Goal: Communication & Community: Answer question/provide support

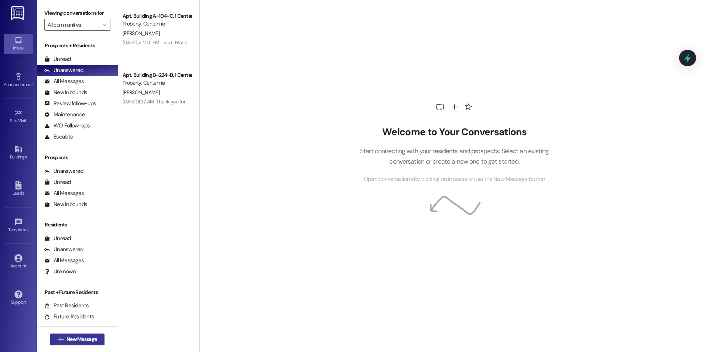
click at [69, 338] on span "New Message" at bounding box center [81, 339] width 30 height 8
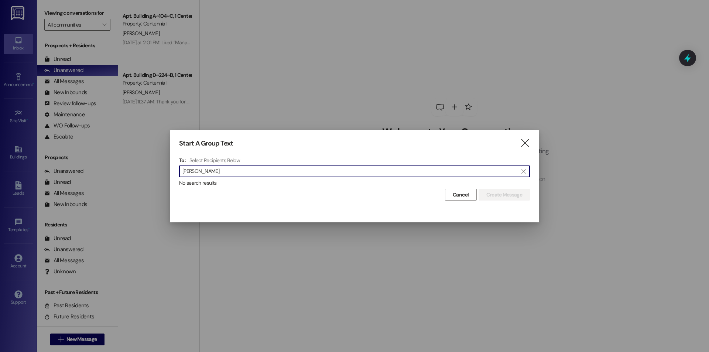
type input "[PERSON_NAME]"
click at [524, 141] on icon "" at bounding box center [525, 143] width 10 height 8
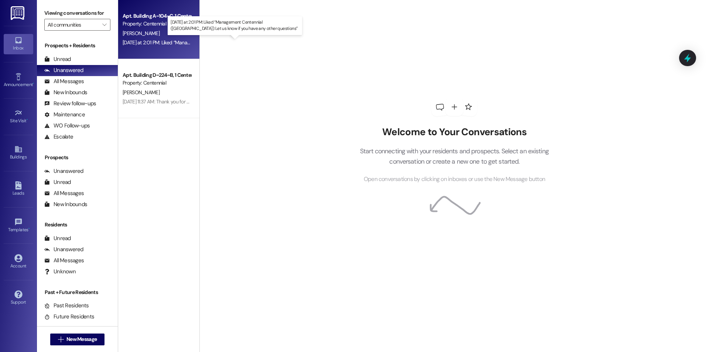
click at [134, 44] on div "[DATE] at 2:01 PM: Liked “Management Centennial ([GEOGRAPHIC_DATA]): Let us kno…" at bounding box center [250, 42] width 254 height 7
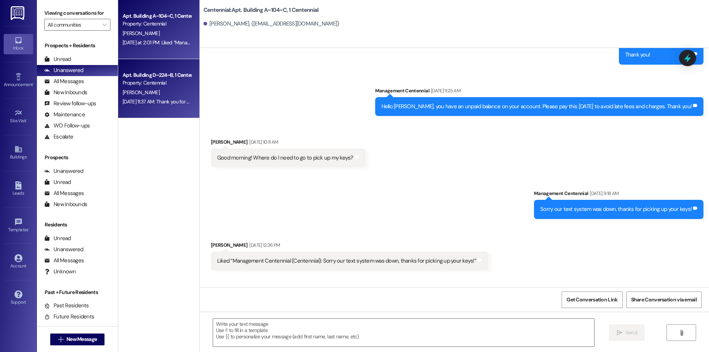
click at [129, 76] on div "Apt. Building D~224~B, 1 Centennial" at bounding box center [157, 75] width 68 height 8
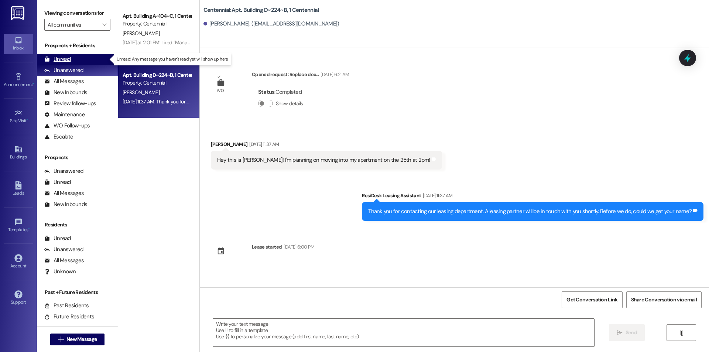
click at [69, 62] on div "Unread" at bounding box center [57, 59] width 27 height 8
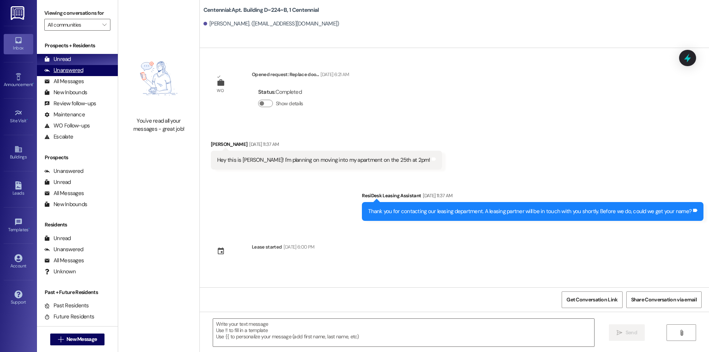
click at [83, 70] on div "Unanswered (0)" at bounding box center [77, 70] width 81 height 11
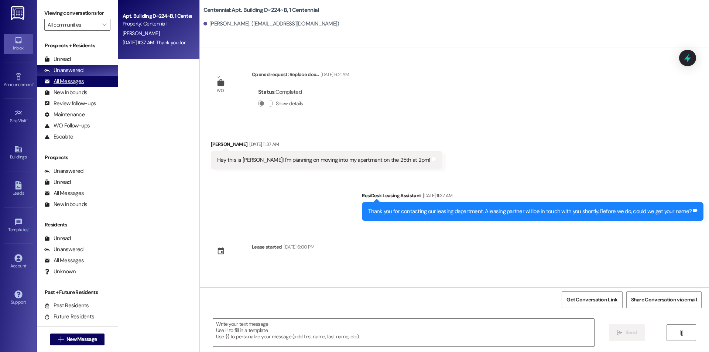
click at [74, 84] on div "All Messages" at bounding box center [63, 82] width 39 height 8
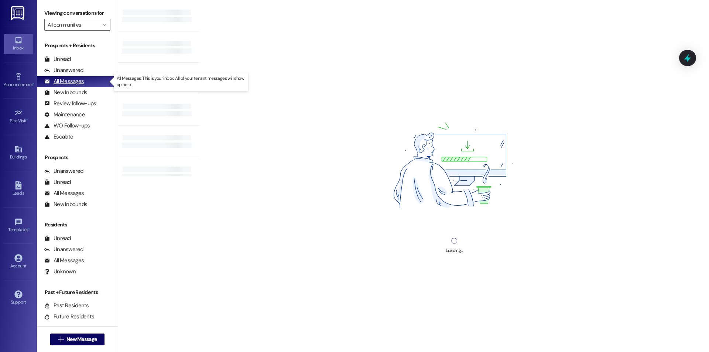
click at [75, 83] on div "All Messages" at bounding box center [63, 82] width 39 height 8
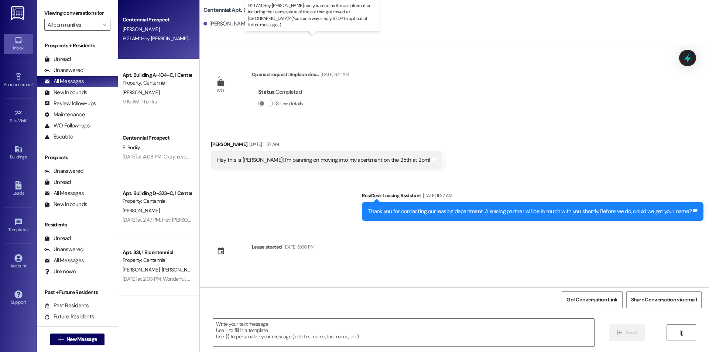
click at [176, 37] on div "9:21 AM: Hey Sadie can you send us the car information including the license pl…" at bounding box center [342, 38] width 438 height 7
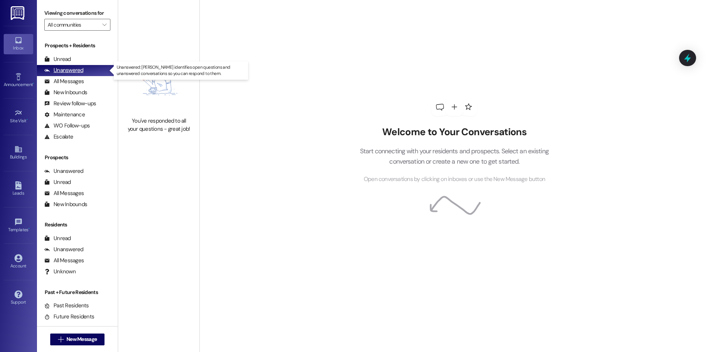
click at [65, 73] on div "Unanswered" at bounding box center [63, 70] width 39 height 8
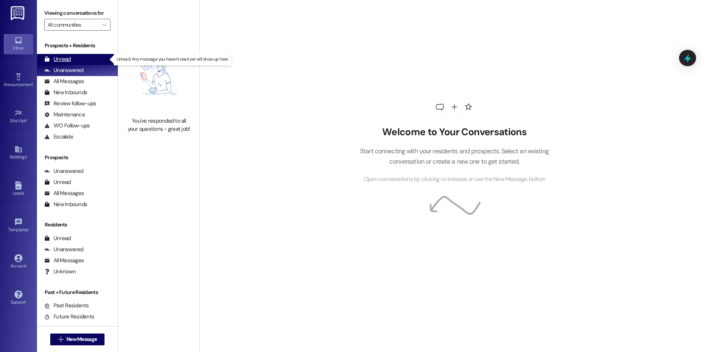
click at [68, 61] on div "Unread" at bounding box center [57, 59] width 27 height 8
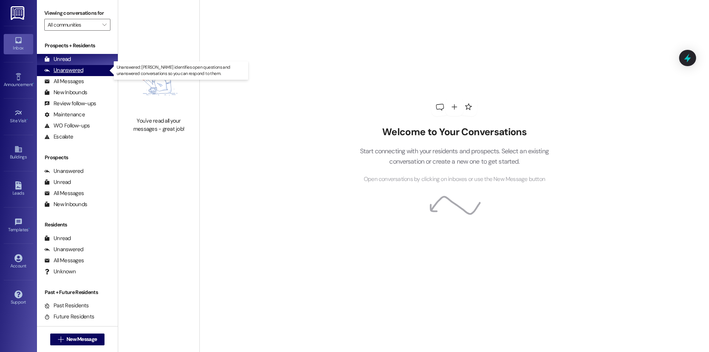
click at [72, 69] on div "Unanswered" at bounding box center [63, 70] width 39 height 8
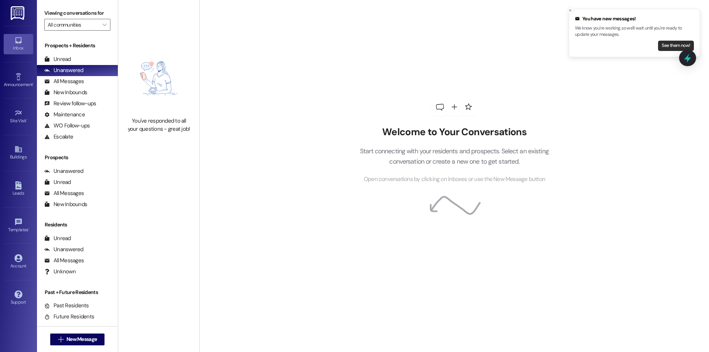
click at [659, 47] on button "See them now!" at bounding box center [676, 46] width 36 height 10
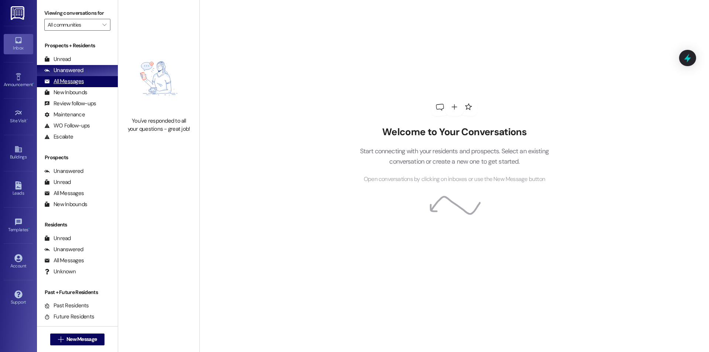
click at [58, 79] on div "All Messages" at bounding box center [63, 82] width 39 height 8
click at [76, 77] on div "All Messages (undefined)" at bounding box center [77, 81] width 81 height 11
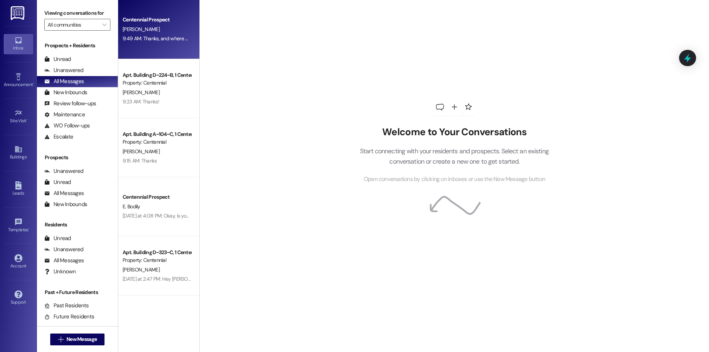
click at [188, 51] on div "Centennial Prospect [PERSON_NAME] 9:49 AM: Thanks, and where was it parked? 9:4…" at bounding box center [158, 29] width 81 height 59
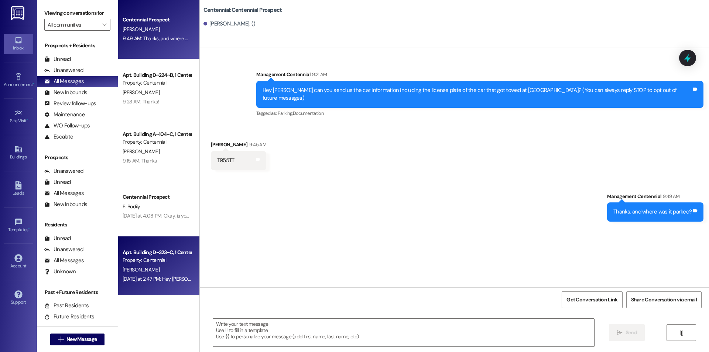
click at [156, 263] on div "Property: Centennial" at bounding box center [157, 260] width 68 height 8
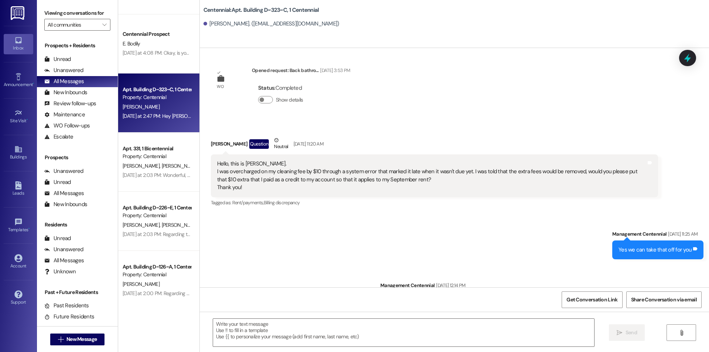
scroll to position [197, 0]
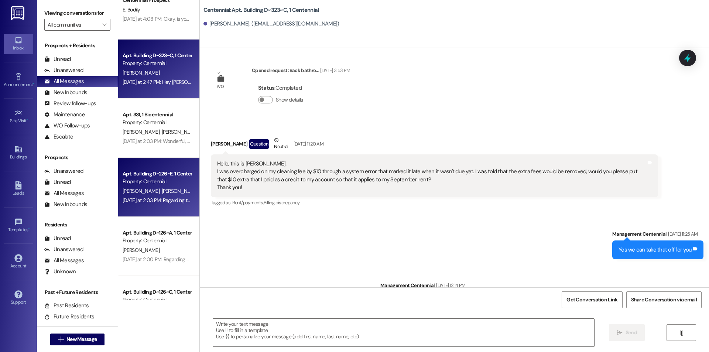
click at [163, 209] on div "Apt. Building D~226~E, 1 Centennial Property: Centennial [PERSON_NAME] [PERSON_…" at bounding box center [158, 187] width 81 height 59
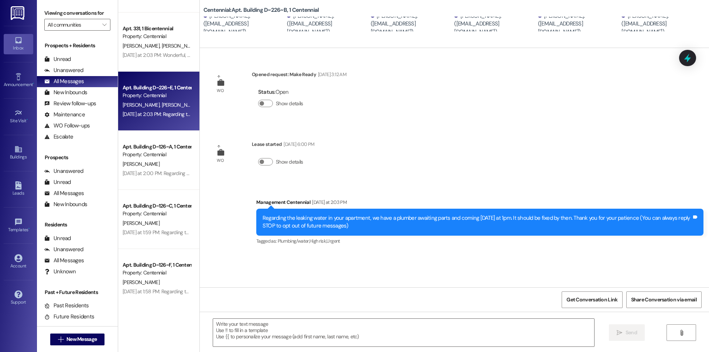
scroll to position [295, 0]
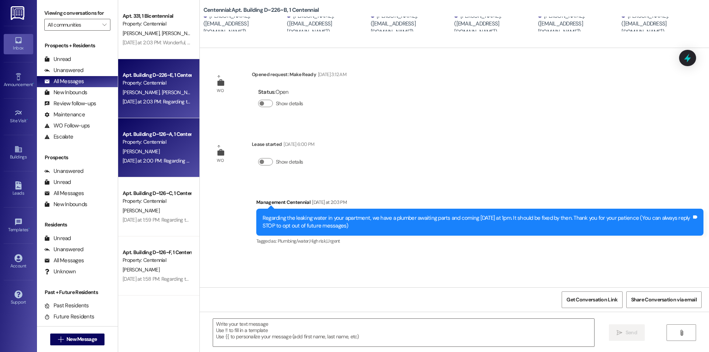
click at [173, 163] on div "[DATE] at 2:00 PM: Regarding the leaking water in your apartment, we have a plu…" at bounding box center [318, 160] width 390 height 7
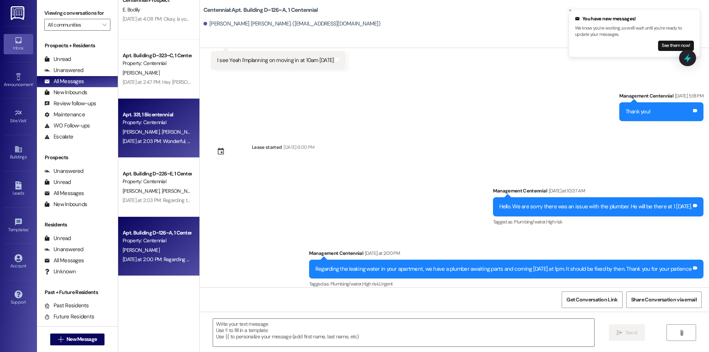
scroll to position [0, 0]
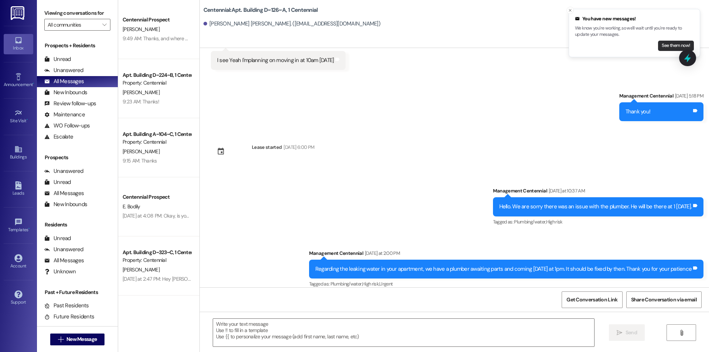
click at [673, 47] on button "See them now!" at bounding box center [676, 46] width 36 height 10
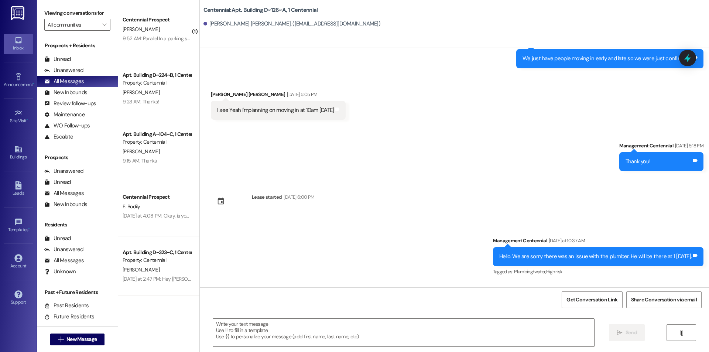
scroll to position [2702, 0]
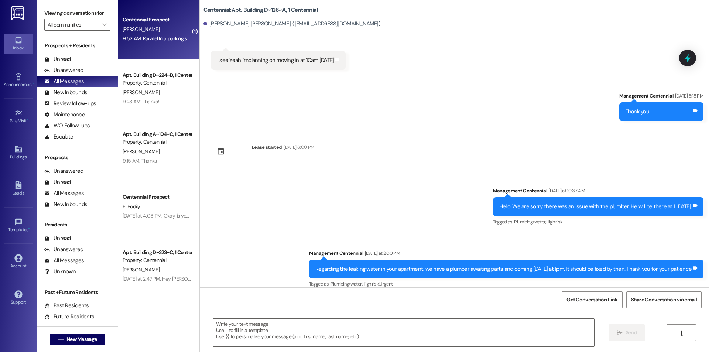
click at [143, 29] on div "[PERSON_NAME]" at bounding box center [157, 29] width 70 height 9
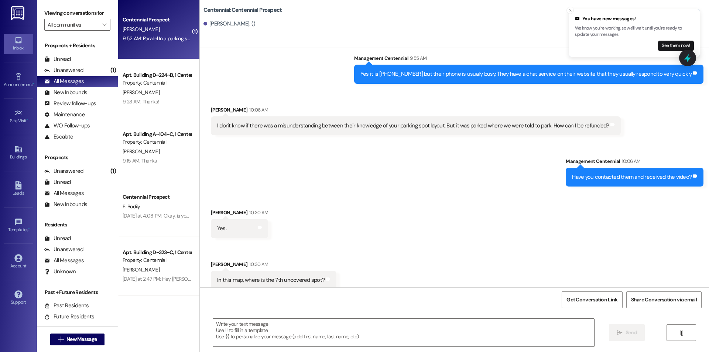
scroll to position [521, 0]
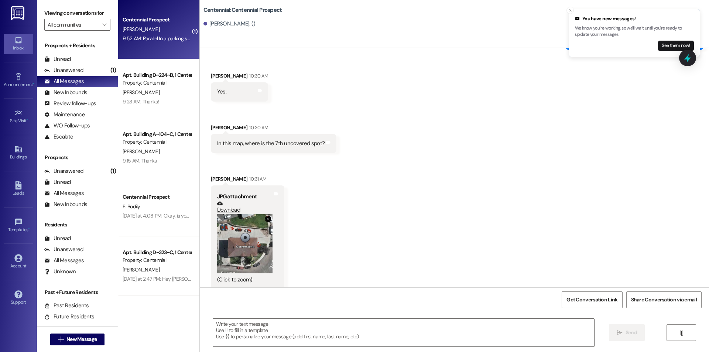
click at [252, 234] on button "Zoom image" at bounding box center [244, 243] width 55 height 59
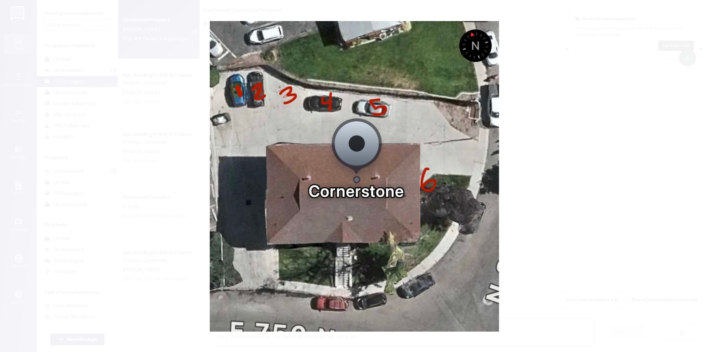
click at [555, 175] on button "Unzoom image" at bounding box center [354, 176] width 709 height 352
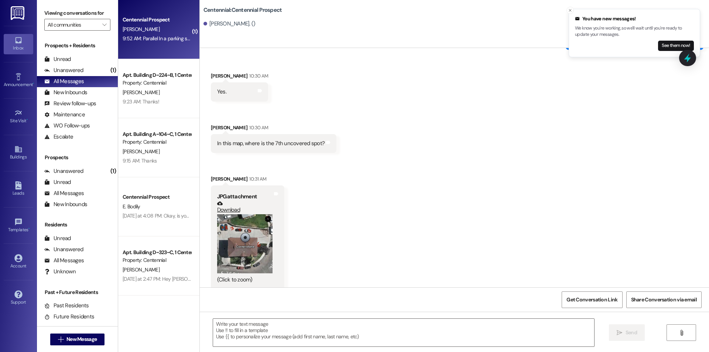
click at [245, 216] on button "Zoom image" at bounding box center [244, 243] width 55 height 59
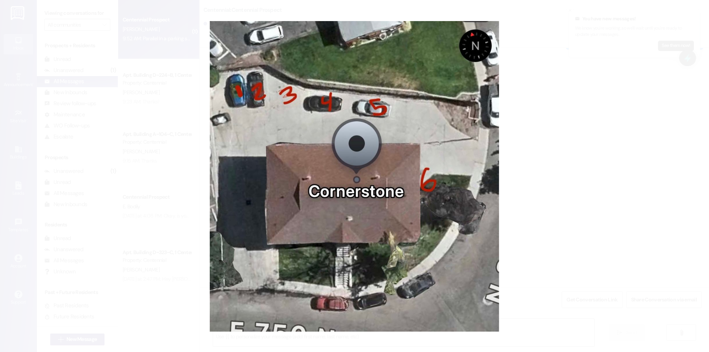
click at [539, 183] on button "Unzoom image" at bounding box center [354, 176] width 709 height 352
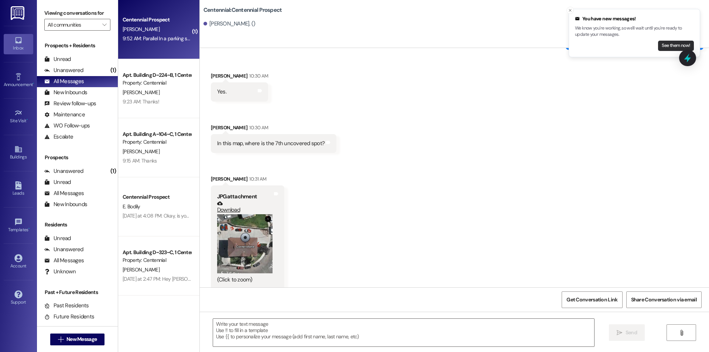
click at [665, 47] on button "See them now!" at bounding box center [676, 46] width 36 height 10
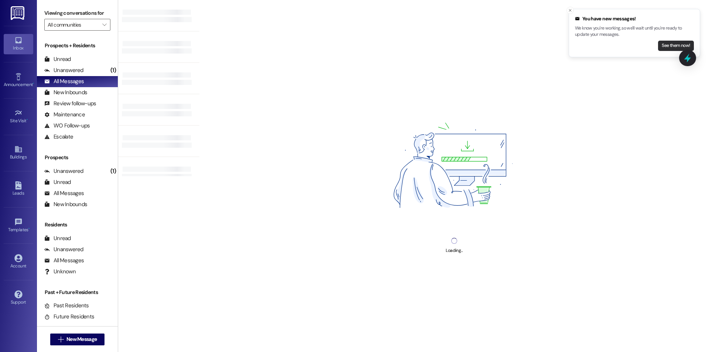
click at [665, 46] on button "See them now!" at bounding box center [676, 46] width 36 height 10
click at [230, 74] on div "Loading..." at bounding box center [453, 176] width 509 height 352
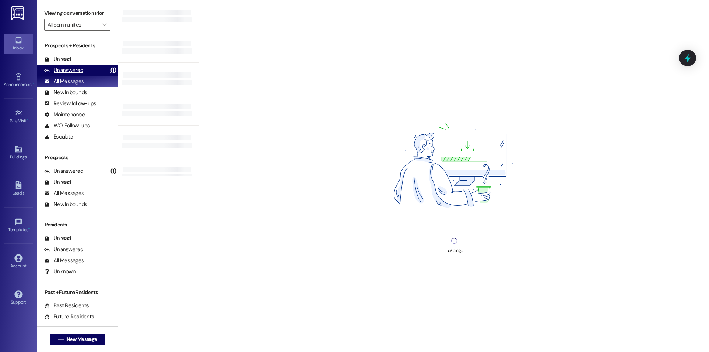
click at [89, 73] on div "Unanswered (1)" at bounding box center [77, 70] width 81 height 11
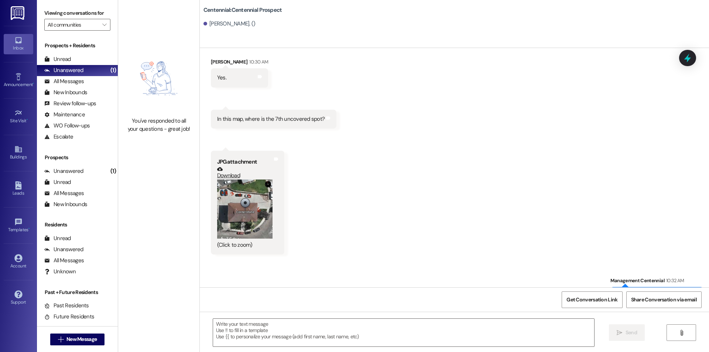
scroll to position [552, 0]
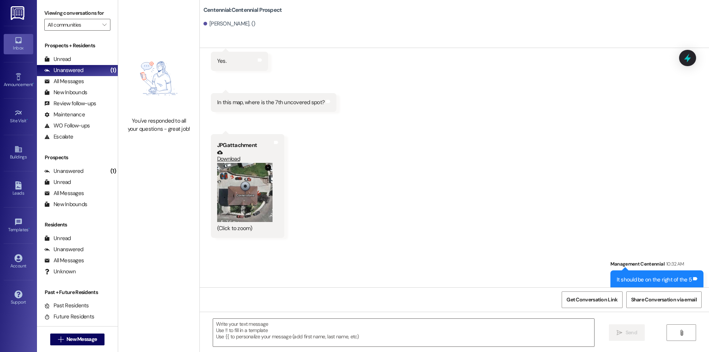
click at [258, 189] on button "Zoom image" at bounding box center [244, 192] width 55 height 59
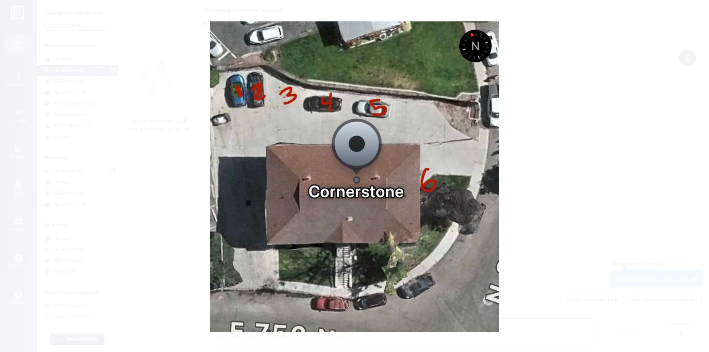
click at [551, 132] on button "Unzoom image" at bounding box center [354, 176] width 709 height 352
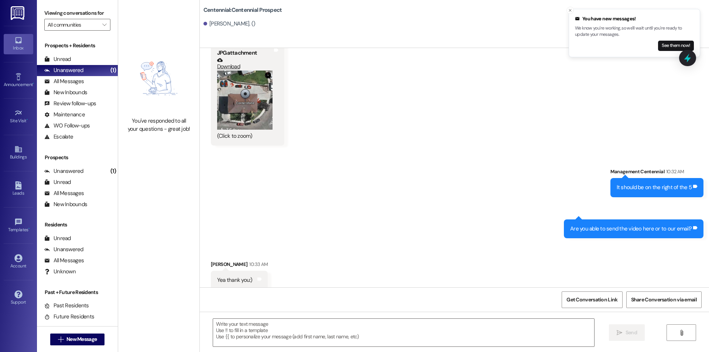
scroll to position [696, 0]
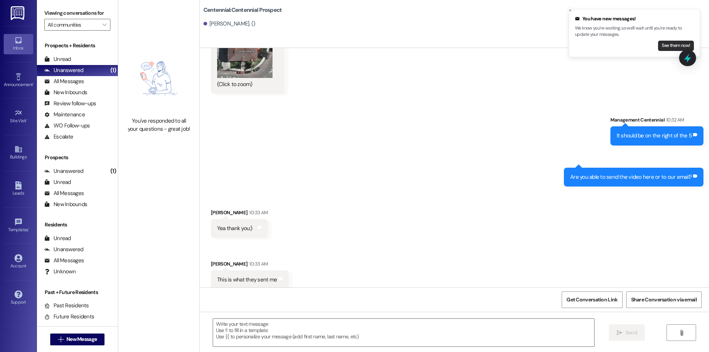
click at [672, 44] on button "See them now!" at bounding box center [676, 46] width 36 height 10
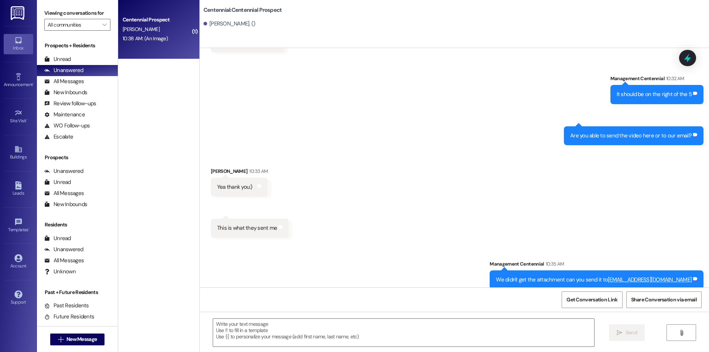
scroll to position [934, 0]
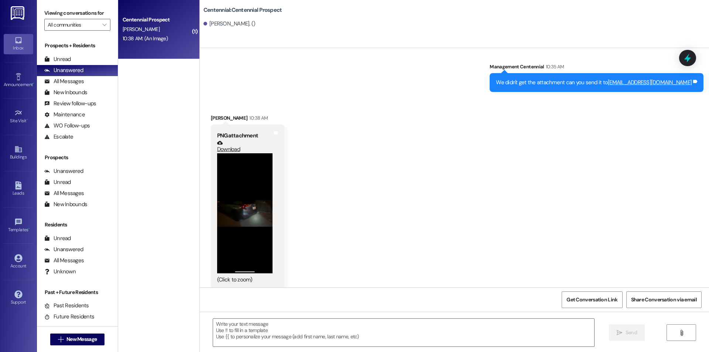
click at [226, 231] on button "Zoom image" at bounding box center [244, 213] width 55 height 120
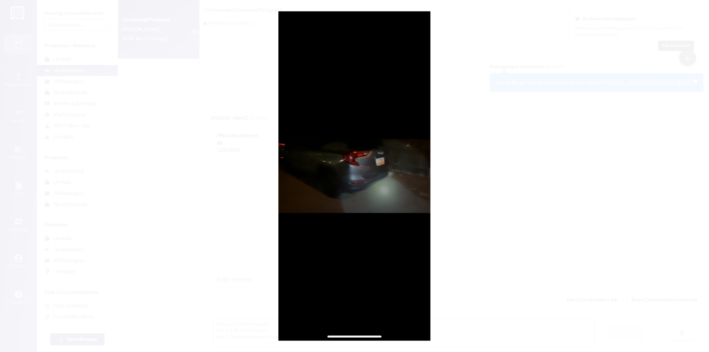
scroll to position [934, 0]
click at [234, 234] on button "Unzoom image" at bounding box center [354, 176] width 709 height 352
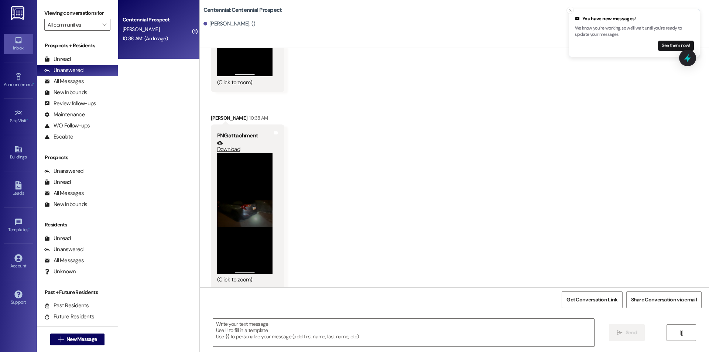
scroll to position [934, 0]
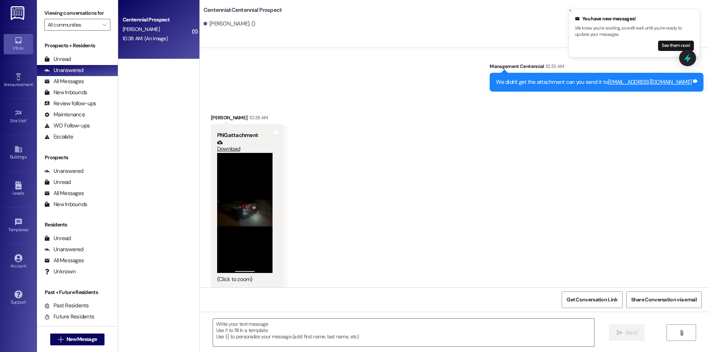
click at [241, 182] on button "Zoom image" at bounding box center [244, 213] width 55 height 120
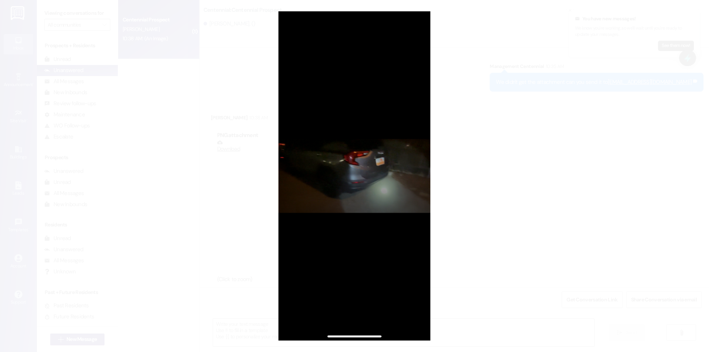
click at [233, 179] on button "Unzoom image" at bounding box center [354, 176] width 709 height 352
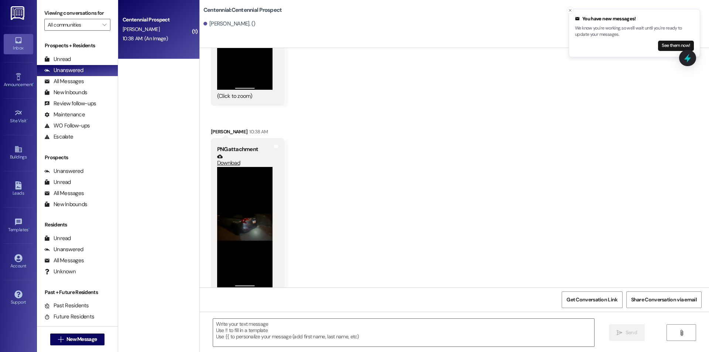
scroll to position [1131, 0]
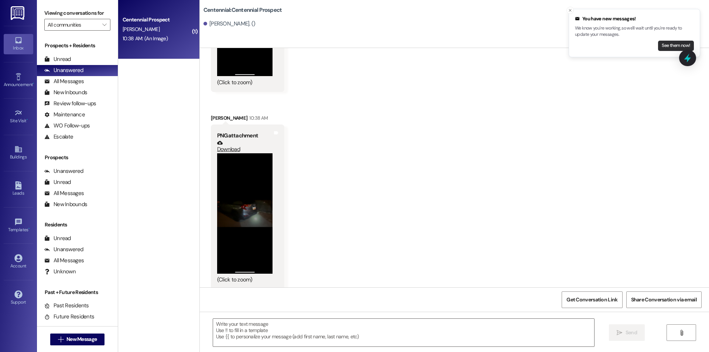
click at [668, 46] on button "See them now!" at bounding box center [676, 46] width 36 height 10
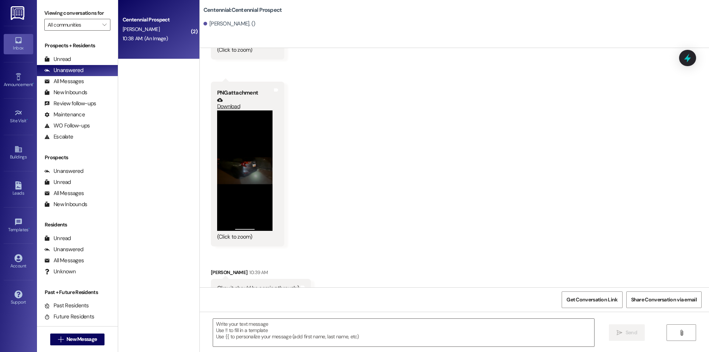
scroll to position [1172, 0]
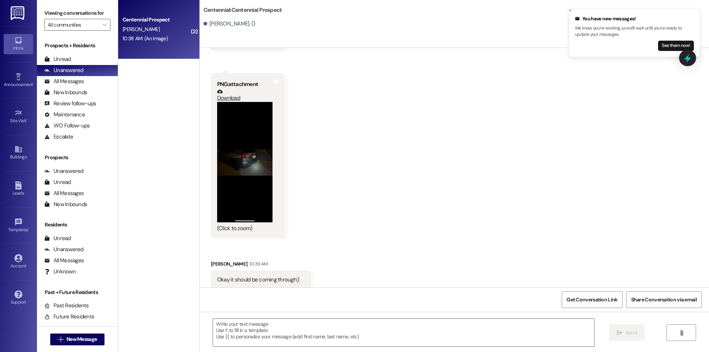
click at [679, 41] on button "See them now!" at bounding box center [676, 46] width 36 height 10
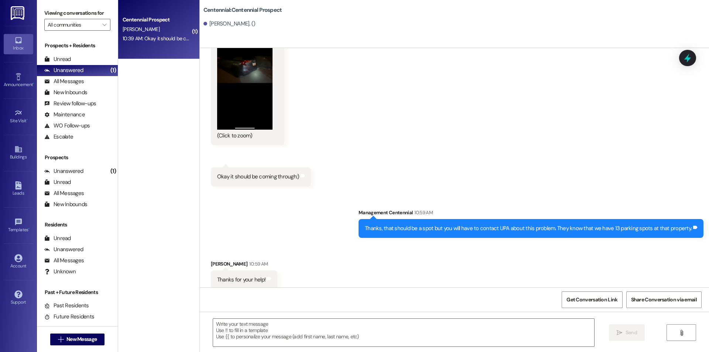
scroll to position [1264, 0]
